Goal: Information Seeking & Learning: Learn about a topic

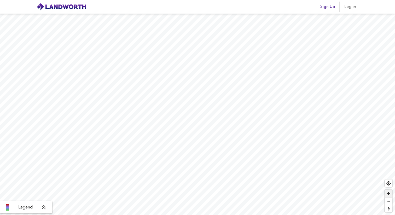
click at [389, 195] on span "Zoom in" at bounding box center [389, 194] width 8 height 8
click at [389, 194] on span "Zoom in" at bounding box center [389, 194] width 8 height 8
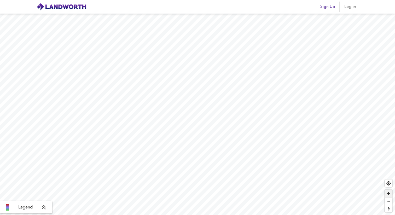
click at [392, 192] on span "Zoom in" at bounding box center [389, 194] width 8 height 8
click at [43, 206] on icon at bounding box center [44, 207] width 5 height 5
click at [388, 194] on span "Zoom in" at bounding box center [389, 194] width 8 height 8
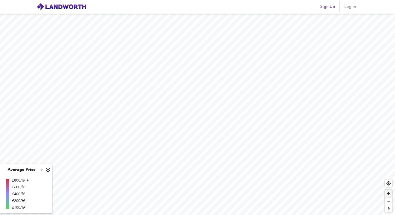
click at [389, 193] on span "Zoom in" at bounding box center [389, 194] width 8 height 8
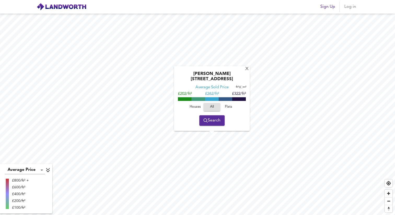
click at [241, 88] on input "checkbox" at bounding box center [240, 87] width 8 height 3
click at [241, 88] on input "checkbox" at bounding box center [242, 87] width 8 height 3
checkbox input "false"
